Goal: Information Seeking & Learning: Understand process/instructions

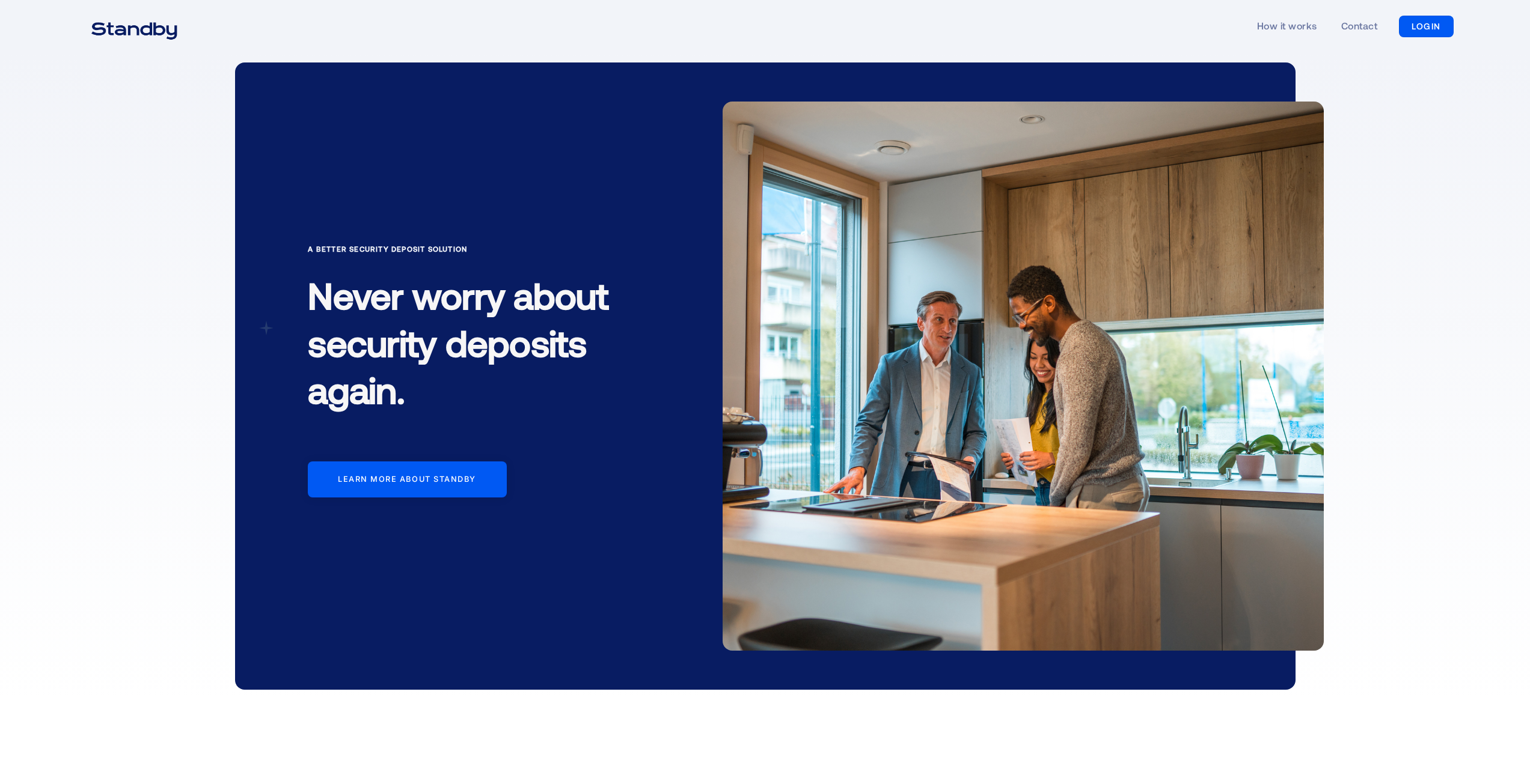
click at [127, 352] on div "A Better Security Deposit Solution Never worry about security deposits again. L…" at bounding box center [765, 376] width 1530 height 646
click at [1282, 16] on link "How it works" at bounding box center [1287, 27] width 60 height 55
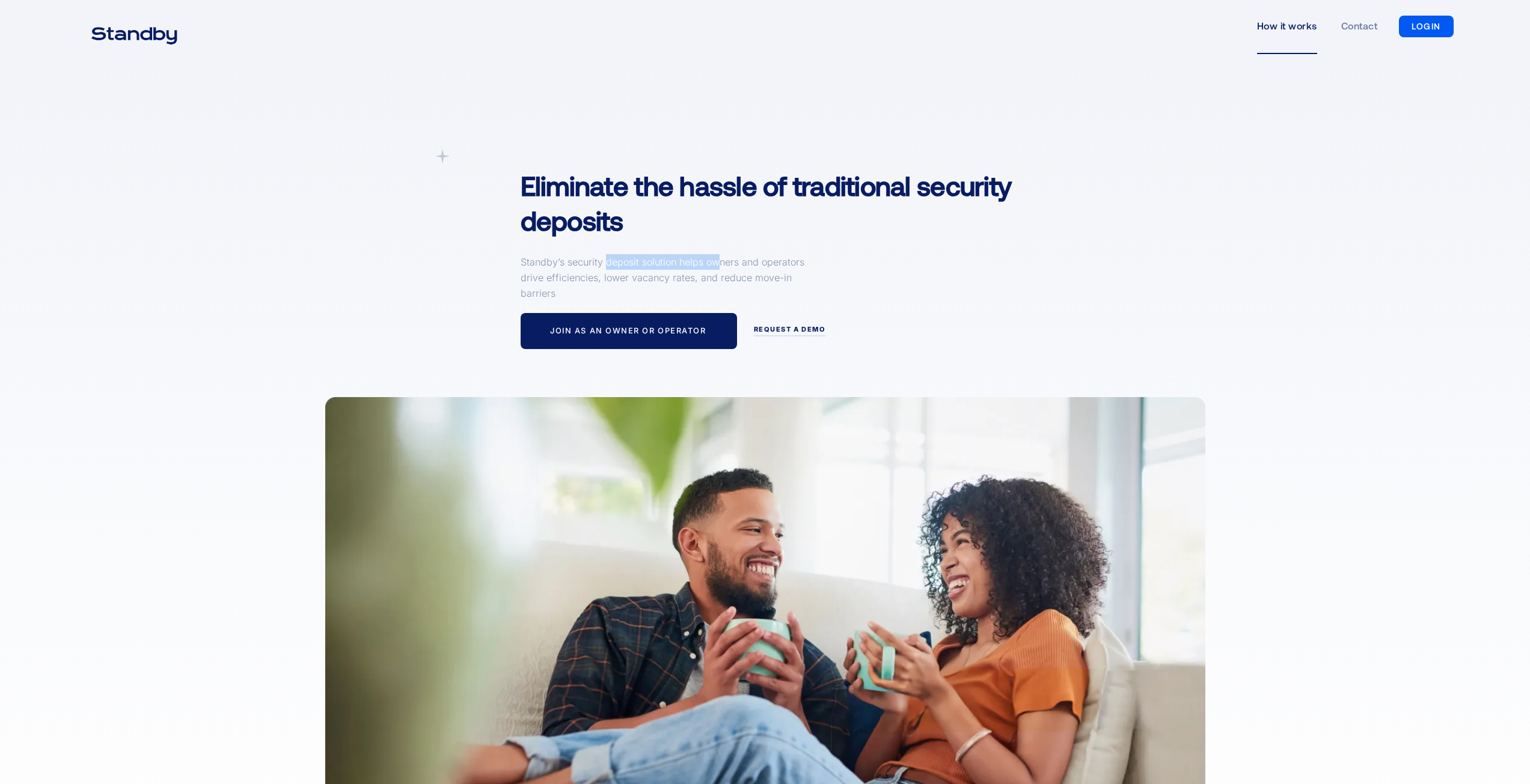
drag, startPoint x: 606, startPoint y: 264, endPoint x: 719, endPoint y: 271, distance: 113.2
click at [716, 269] on p "Standby’s security deposit solution helps owners and operators drive efficienci…" at bounding box center [665, 278] width 288 height 47
click at [750, 282] on p "Standby’s security deposit solution helps owners and operators drive efficienci…" at bounding box center [665, 278] width 288 height 47
drag, startPoint x: 604, startPoint y: 262, endPoint x: 704, endPoint y: 264, distance: 100.0
click at [699, 266] on p "Standby’s security deposit solution helps owners and operators drive efficienci…" at bounding box center [665, 278] width 288 height 47
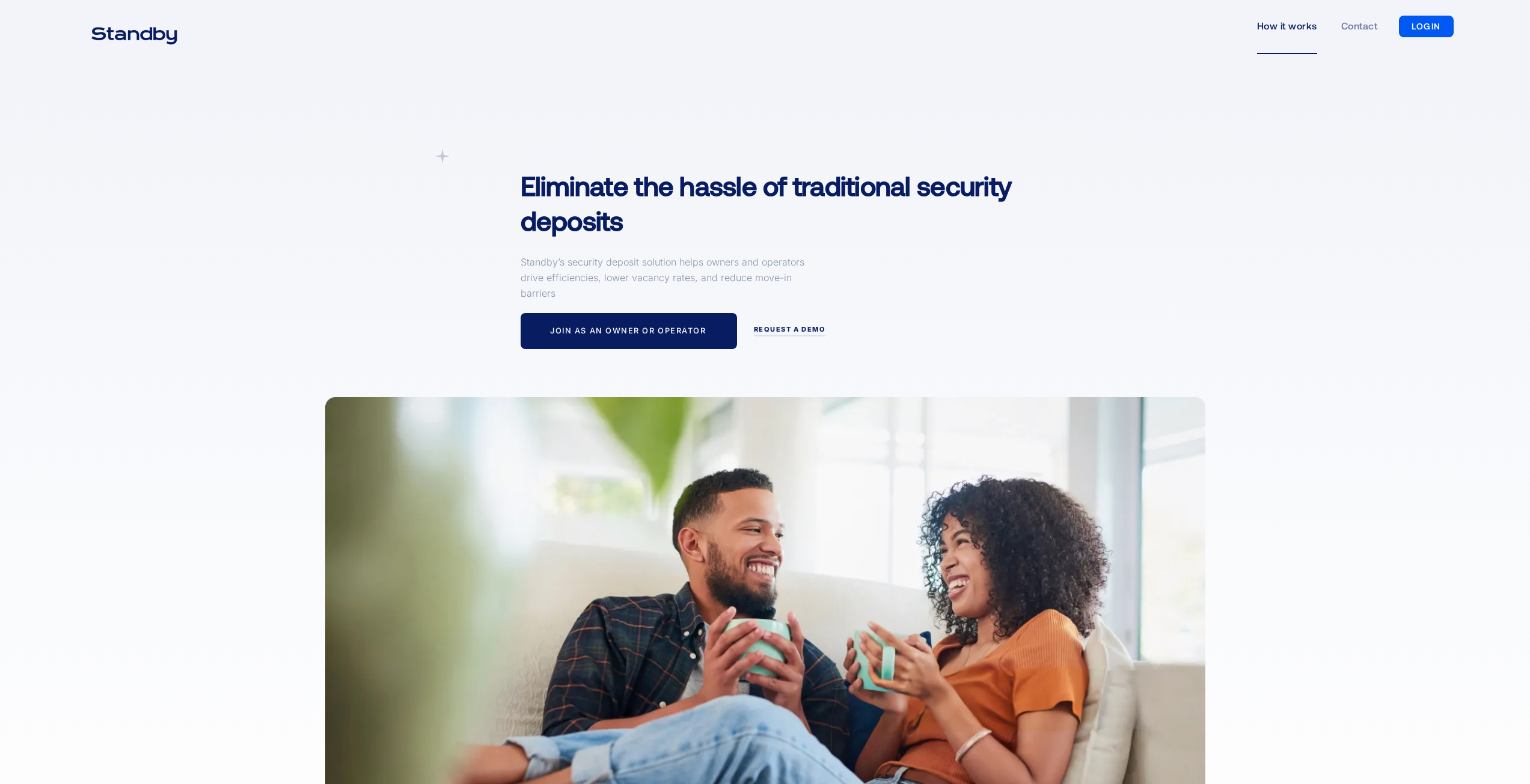
click at [836, 280] on div "A simpler Deposit Solution Eliminate the hassle of traditional security deposit…" at bounding box center [802, 249] width 588 height 200
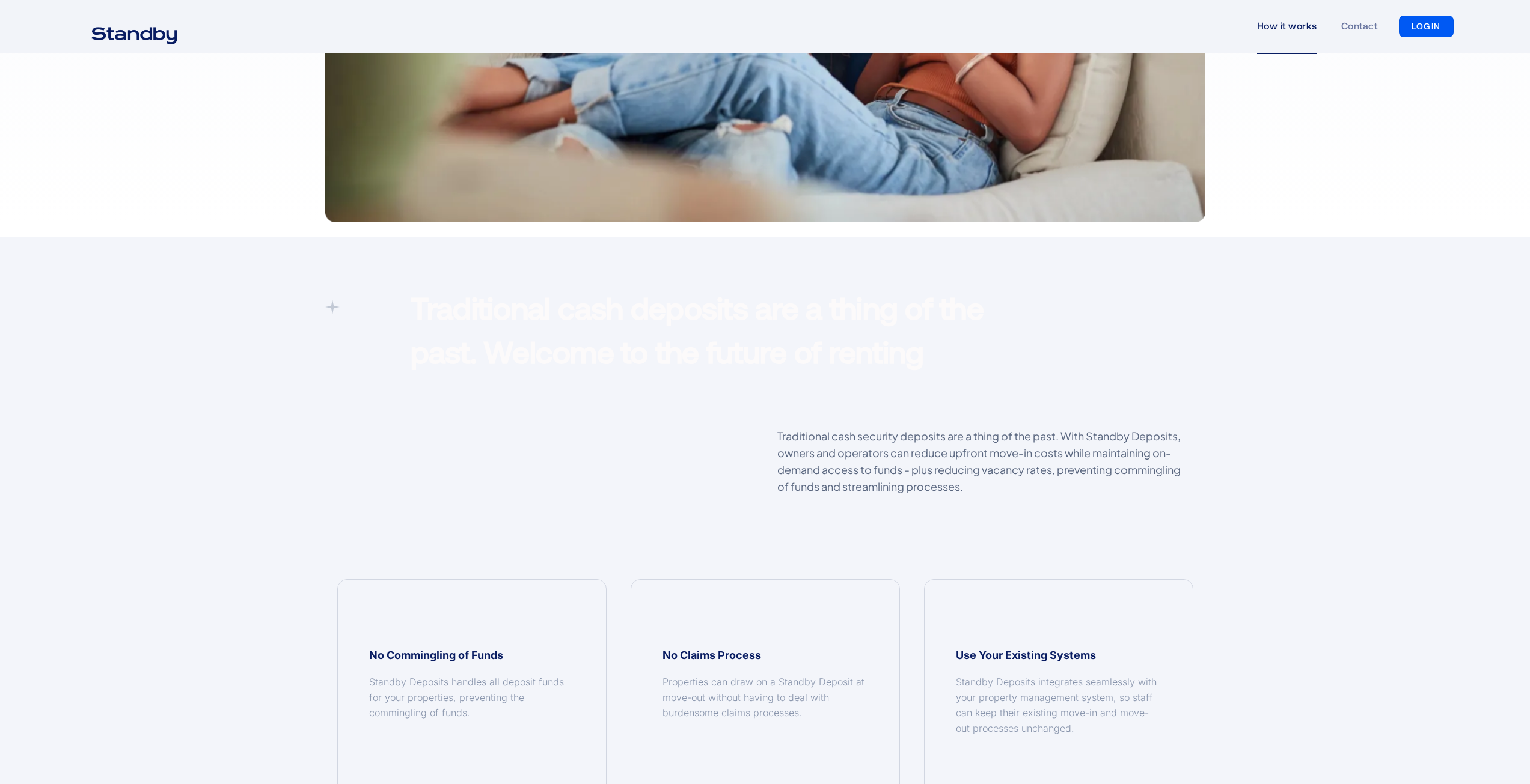
scroll to position [721, 0]
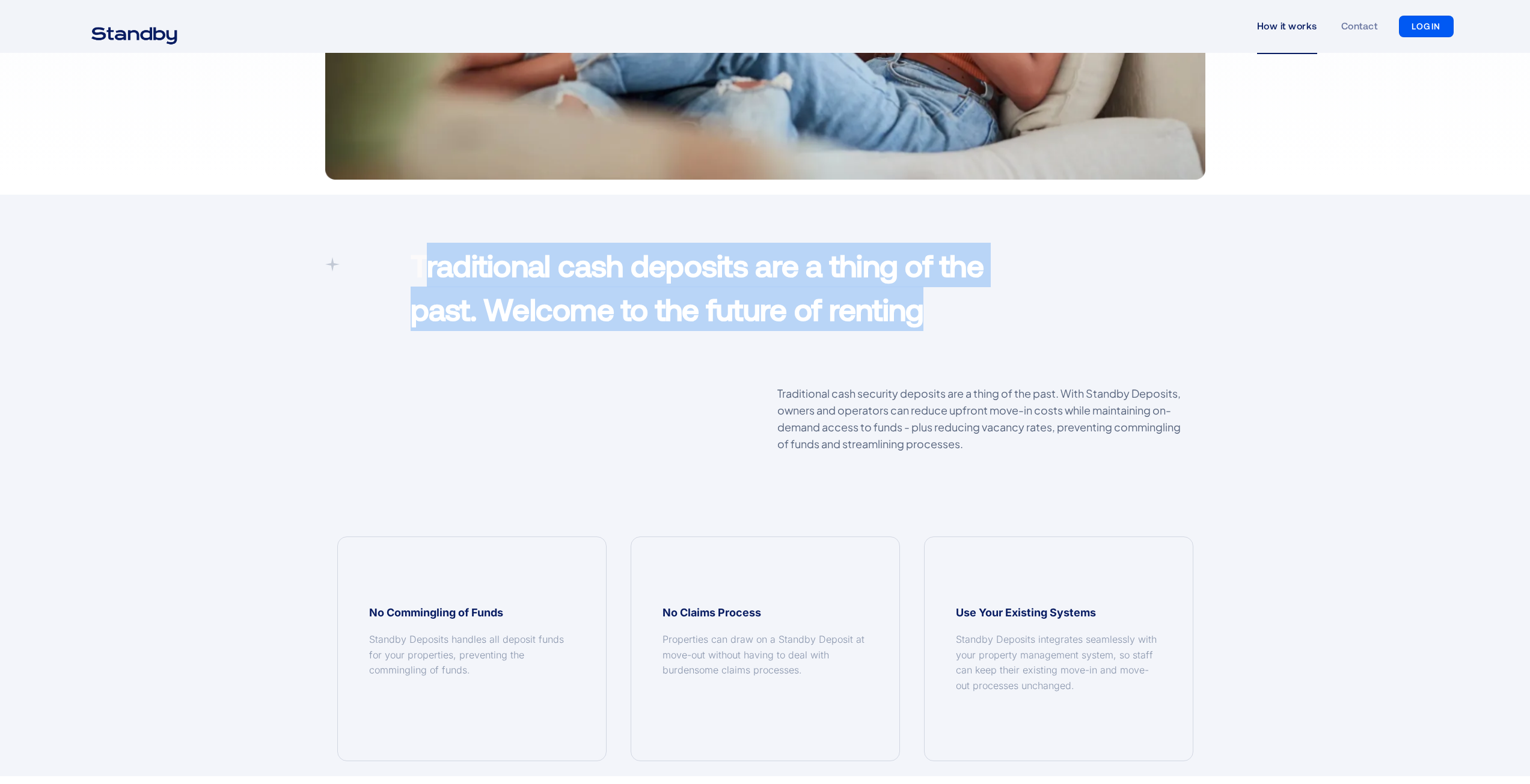
drag, startPoint x: 421, startPoint y: 264, endPoint x: 952, endPoint y: 305, distance: 532.6
click at [952, 305] on p "Traditional cash deposits are a thing of the past. Welcome to the future of ren…" at bounding box center [729, 287] width 637 height 88
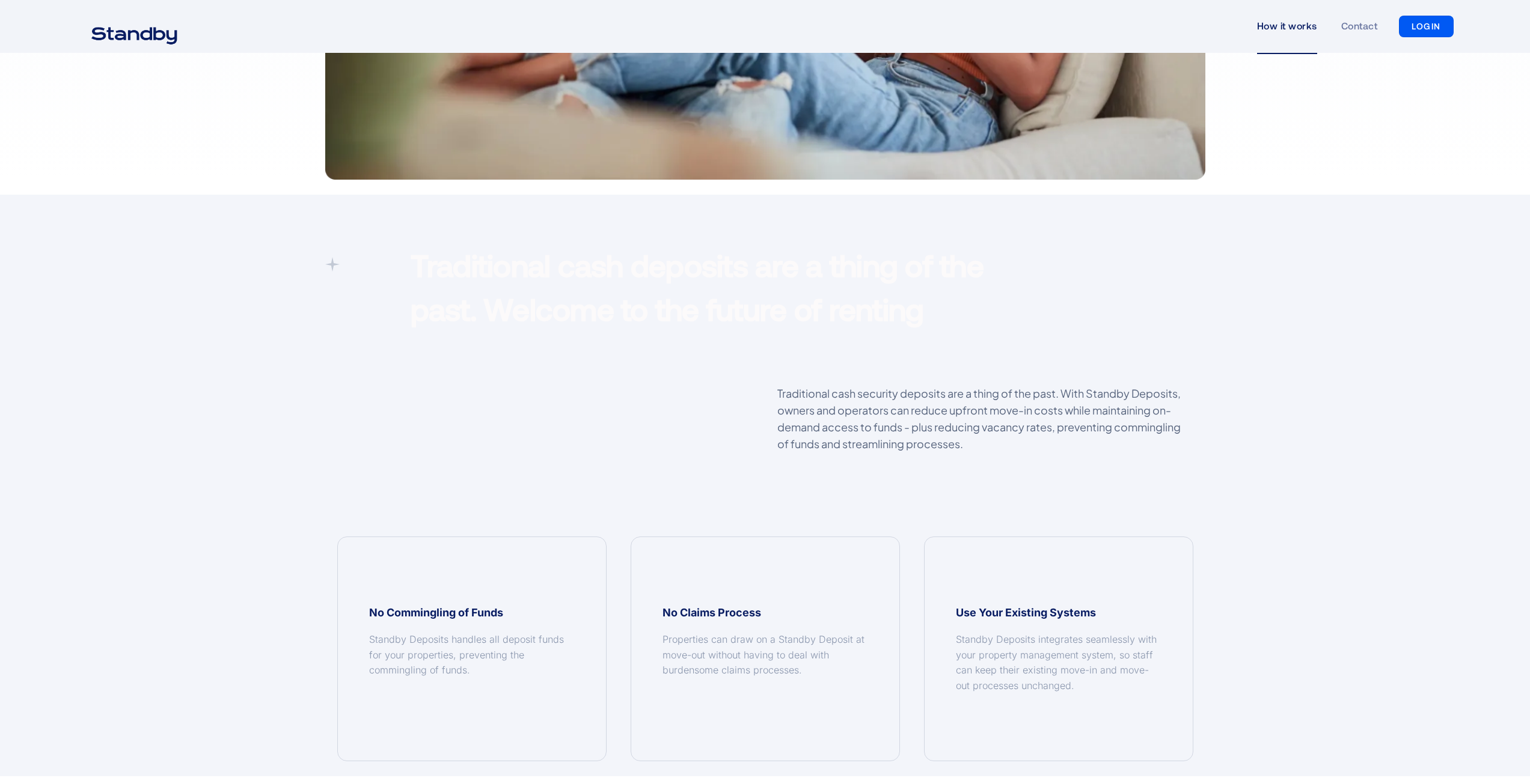
click at [723, 390] on div "Traditional cash security deposits are a thing of the past. With Standby Deposi…" at bounding box center [765, 425] width 881 height 79
drag, startPoint x: 887, startPoint y: 310, endPoint x: 810, endPoint y: 310, distance: 77.0
click at [810, 310] on p "Traditional cash deposits are a thing of the past. Welcome to the future of ren…" at bounding box center [729, 287] width 637 height 88
click at [852, 358] on div "Traditional cash deposits are a thing of the past. Welcome to the future of ren…" at bounding box center [766, 502] width 914 height 519
drag, startPoint x: 780, startPoint y: 388, endPoint x: 942, endPoint y: 409, distance: 163.4
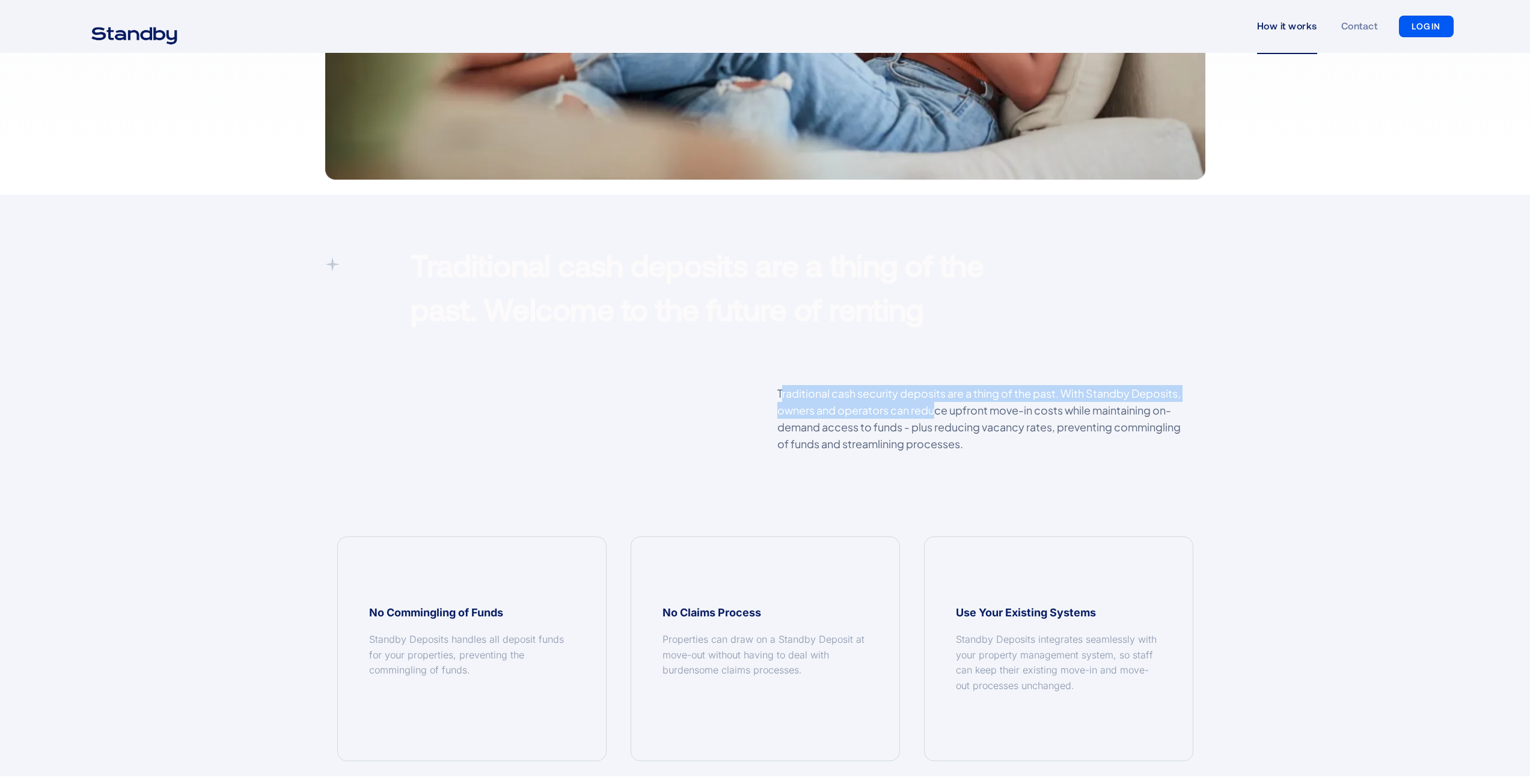
click at [942, 409] on p "Traditional cash security deposits are a thing of the past. With Standby Deposi…" at bounding box center [985, 419] width 416 height 67
click at [987, 428] on p "Traditional cash security deposits are a thing of the past. With Standby Deposi…" at bounding box center [985, 419] width 416 height 67
drag, startPoint x: 948, startPoint y: 394, endPoint x: 1099, endPoint y: 451, distance: 161.4
click at [1099, 451] on p "Traditional cash security deposits are a thing of the past. With Standby Deposi…" at bounding box center [985, 419] width 416 height 67
click at [994, 447] on p "Traditional cash security deposits are a thing of the past. With Standby Deposi…" at bounding box center [985, 419] width 416 height 67
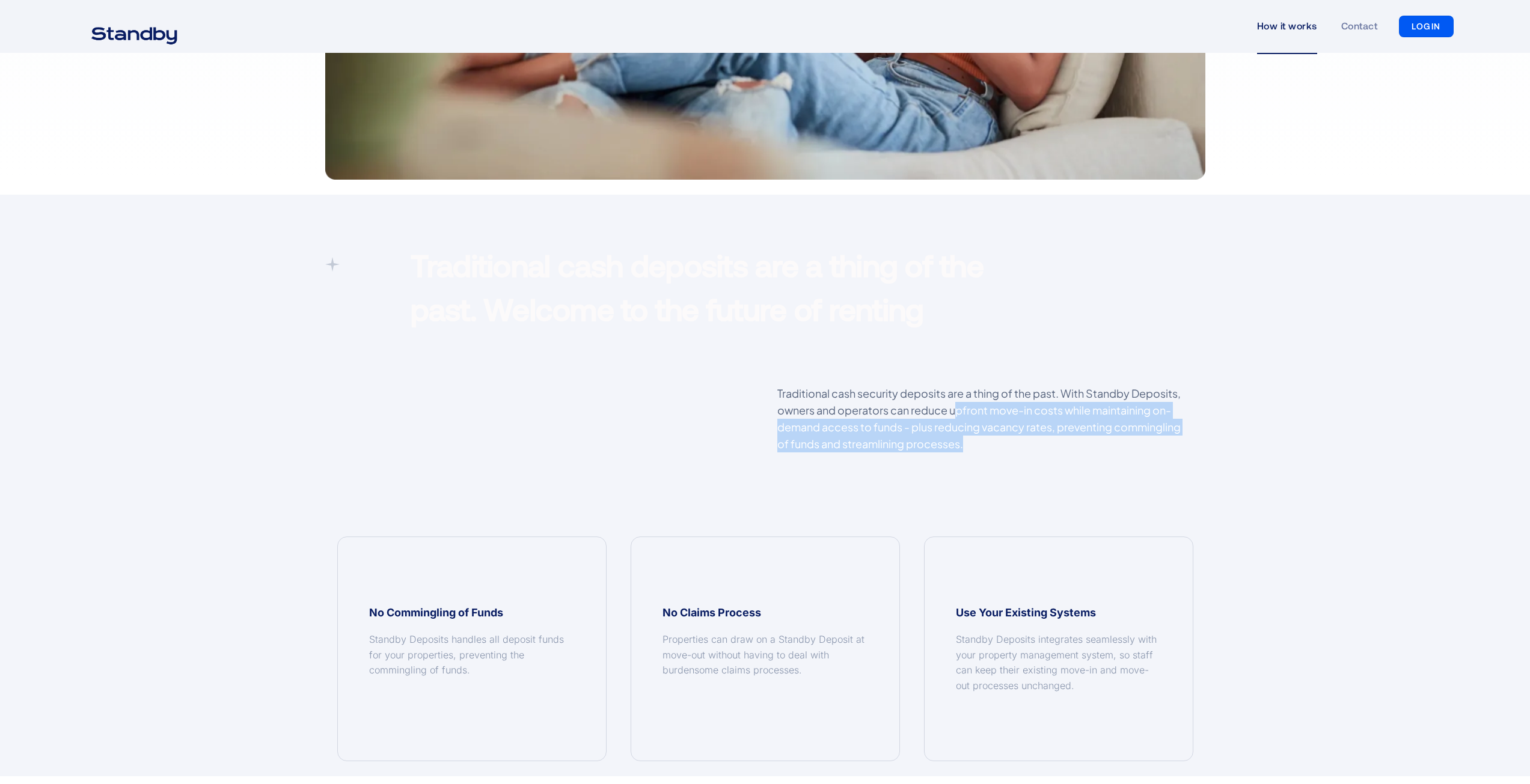
drag, startPoint x: 955, startPoint y: 410, endPoint x: 1049, endPoint y: 447, distance: 101.0
click at [1049, 447] on p "Traditional cash security deposits are a thing of the past. With Standby Deposi…" at bounding box center [985, 419] width 416 height 67
click at [990, 444] on p "Traditional cash security deposits are a thing of the past. With Standby Deposi…" at bounding box center [985, 419] width 416 height 67
drag, startPoint x: 1062, startPoint y: 394, endPoint x: 1018, endPoint y: 446, distance: 68.1
click at [1018, 446] on p "Traditional cash security deposits are a thing of the past. With Standby Deposi…" at bounding box center [985, 419] width 416 height 67
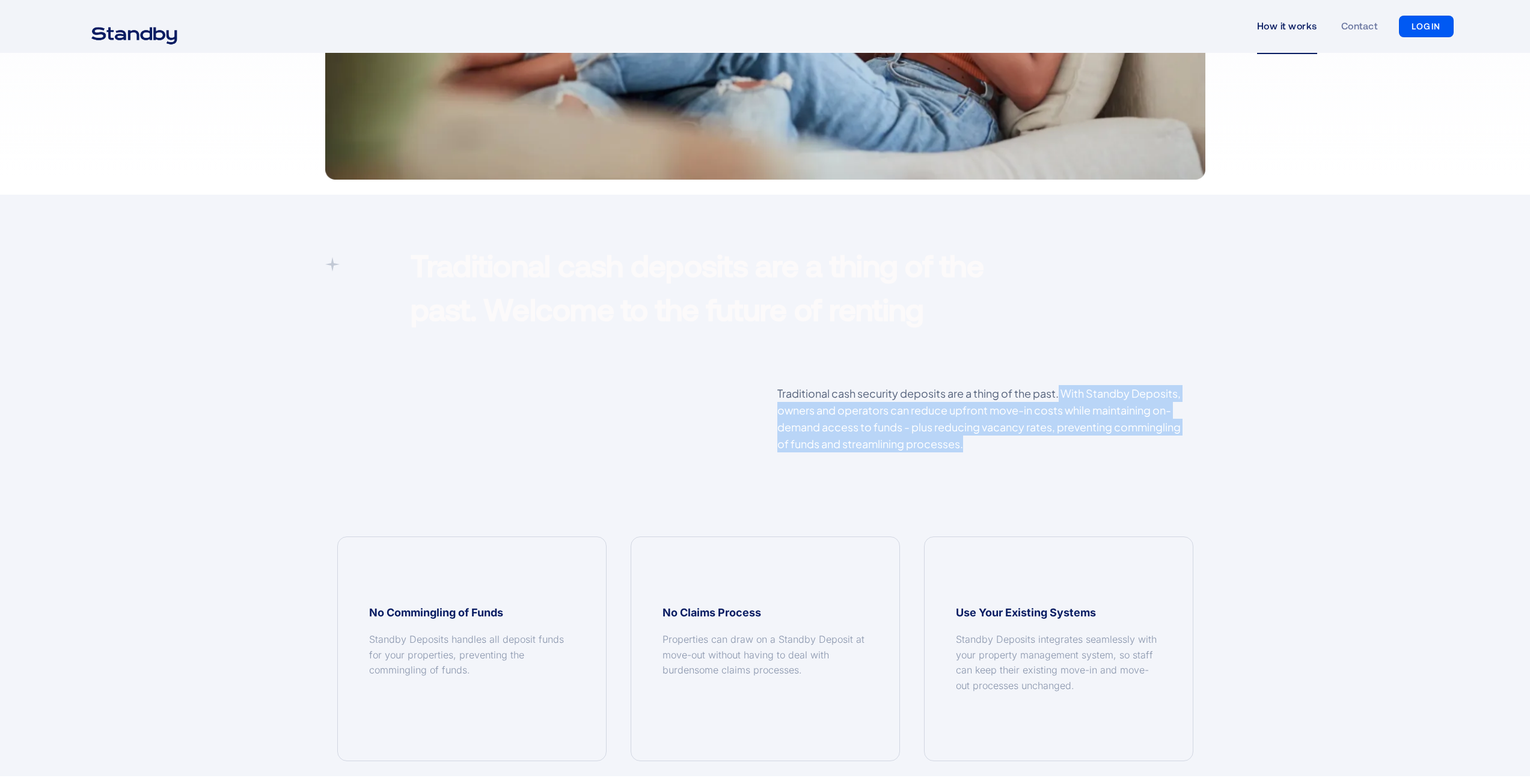
click at [1011, 446] on p "Traditional cash security deposits are a thing of the past. With Standby Deposi…" at bounding box center [985, 419] width 416 height 67
drag, startPoint x: 1066, startPoint y: 393, endPoint x: 1177, endPoint y: 394, distance: 111.0
click at [1177, 394] on p "Traditional cash security deposits are a thing of the past. With Standby Deposi…" at bounding box center [985, 419] width 416 height 67
drag, startPoint x: 778, startPoint y: 411, endPoint x: 1001, endPoint y: 444, distance: 225.4
click at [1001, 444] on p "Traditional cash security deposits are a thing of the past. With Standby Deposi…" at bounding box center [985, 419] width 416 height 67
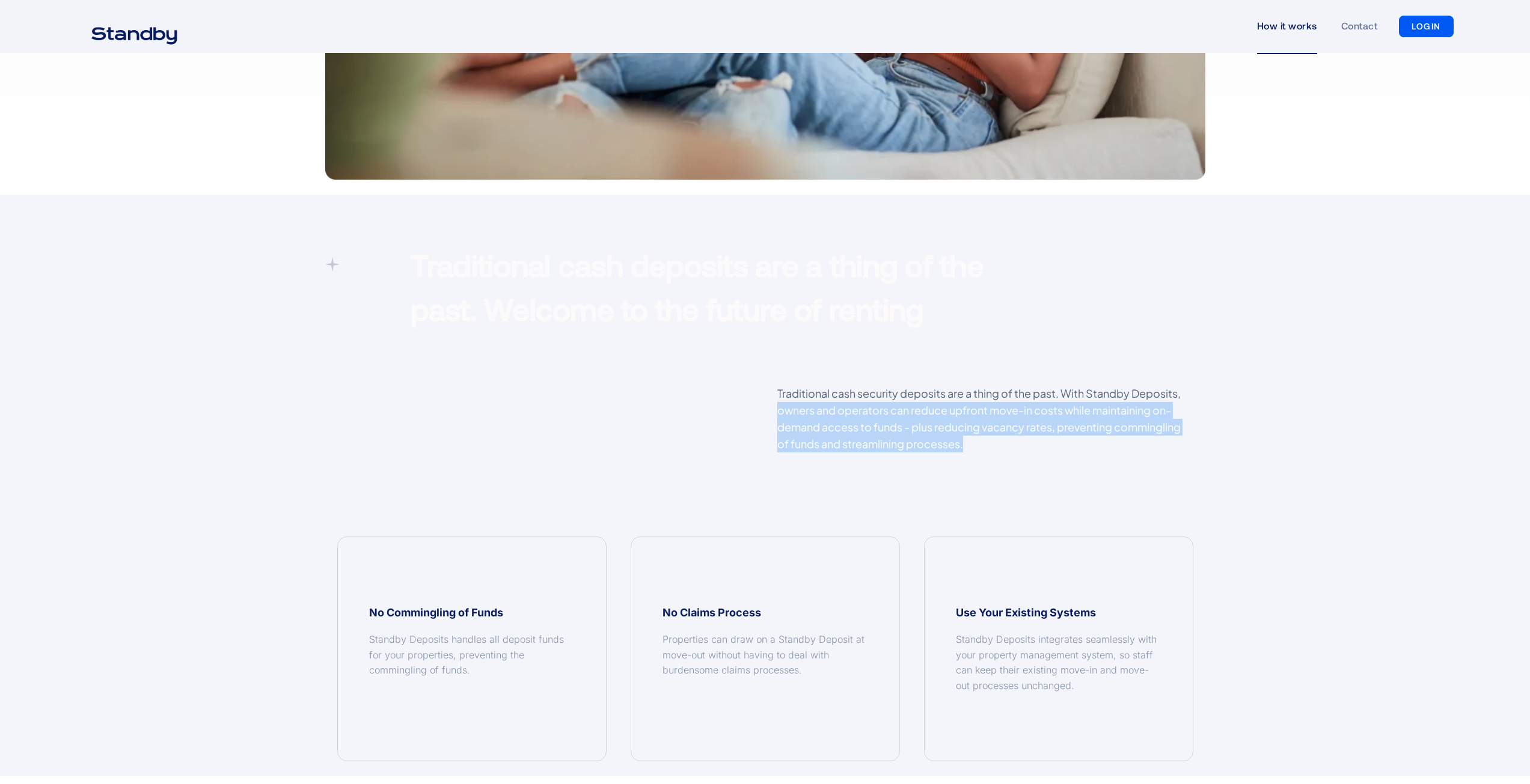
click at [1001, 444] on p "Traditional cash security deposits are a thing of the past. With Standby Deposi…" at bounding box center [985, 419] width 416 height 67
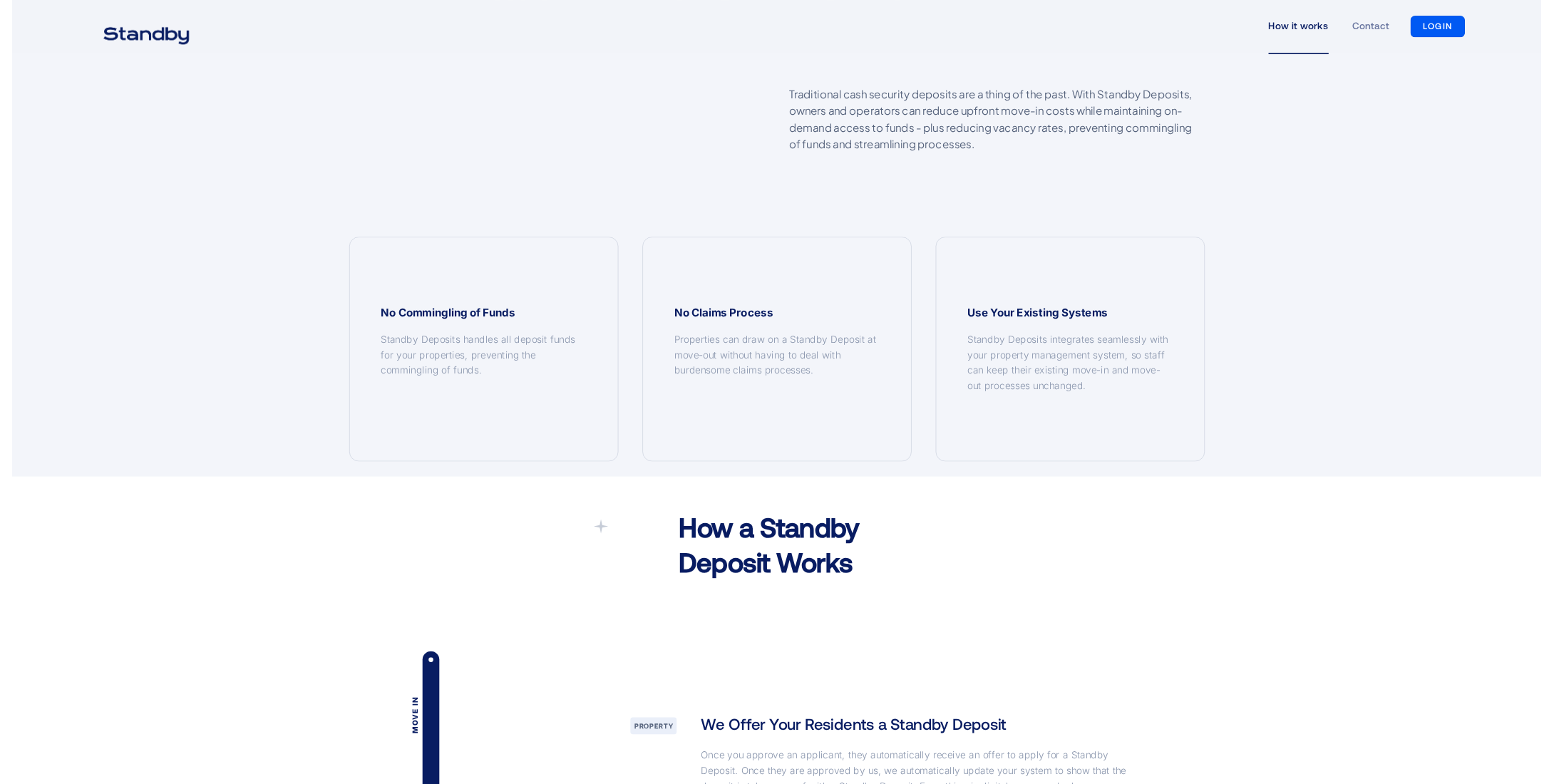
scroll to position [1212, 0]
